Goal: Use online tool/utility

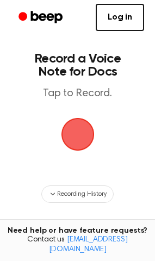
click at [81, 130] on span "button" at bounding box center [78, 134] width 31 height 31
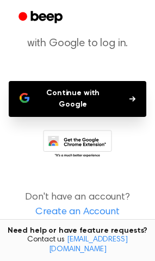
scroll to position [47, 0]
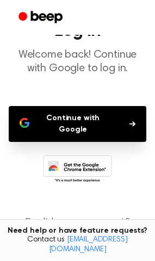
click at [138, 127] on button "Continue with Google" at bounding box center [78, 124] width 138 height 36
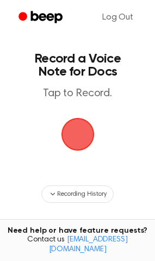
click at [90, 139] on span "button" at bounding box center [77, 134] width 39 height 39
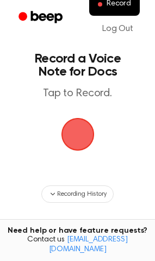
drag, startPoint x: 129, startPoint y: 149, endPoint x: 136, endPoint y: 106, distance: 43.6
click at [136, 106] on main "Record a Voice Note for Docs Tap to Record. Recording History Tired of copying …" at bounding box center [77, 175] width 155 height 350
click at [75, 136] on span "button" at bounding box center [77, 134] width 37 height 37
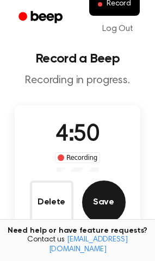
click at [107, 199] on button "Save" at bounding box center [104, 203] width 44 height 44
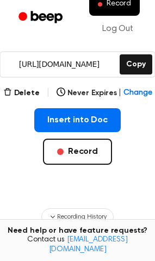
scroll to position [152, 0]
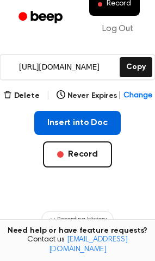
click at [77, 124] on button "Insert into Doc" at bounding box center [77, 123] width 87 height 24
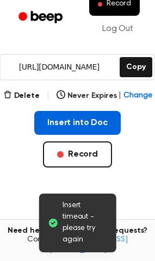
click at [74, 134] on button "Insert into Doc" at bounding box center [77, 123] width 87 height 24
click at [108, 130] on button "Insert into Doc" at bounding box center [77, 123] width 87 height 24
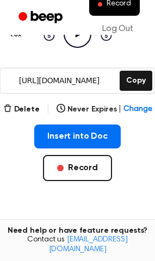
scroll to position [141, 0]
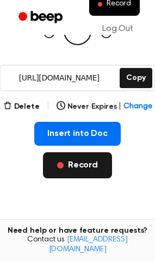
click at [95, 157] on button "Record" at bounding box center [77, 166] width 69 height 26
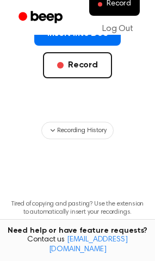
scroll to position [223, 0]
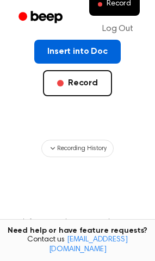
click at [68, 51] on button "Insert into Doc" at bounding box center [77, 52] width 87 height 24
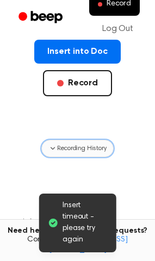
click at [92, 151] on span "Recording History" at bounding box center [81, 149] width 49 height 10
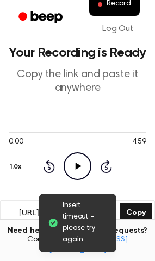
scroll to position [0, 0]
